Goal: Task Accomplishment & Management: Use online tool/utility

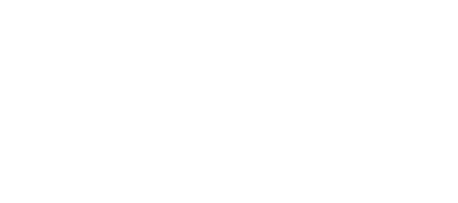
scroll to position [87, 0]
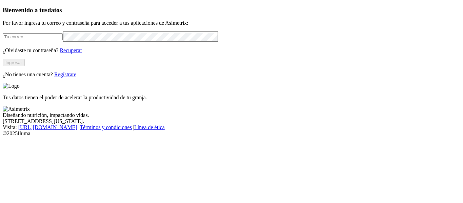
type input "[EMAIL_ADDRESS][DOMAIN_NAME]"
click at [25, 66] on button "Ingresar" at bounding box center [14, 62] width 22 height 7
